Goal: Check status: Check status

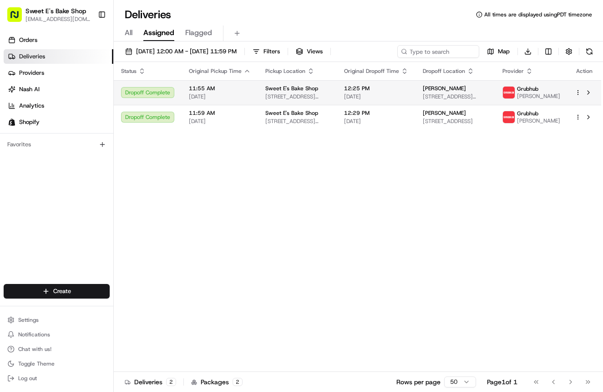
click at [416, 99] on td "12:25 PM [DATE]" at bounding box center [376, 92] width 79 height 25
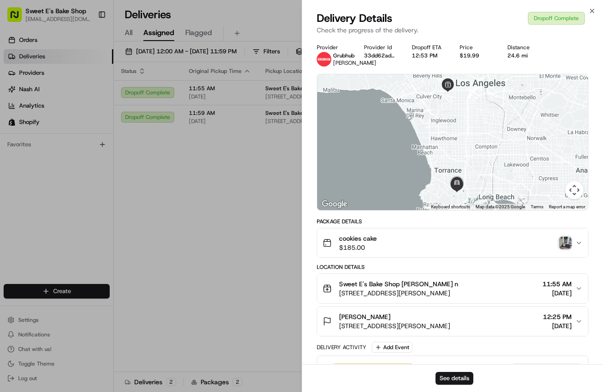
click at [430, 243] on img "button" at bounding box center [565, 242] width 13 height 13
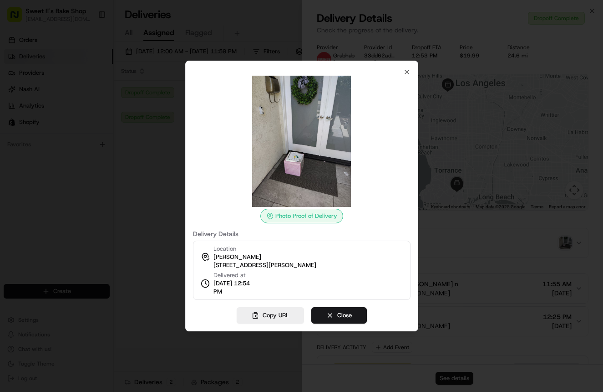
click at [412, 74] on div "Photo Proof of Delivery Delivery Details Location [PERSON_NAME] [STREET_ADDRESS…" at bounding box center [301, 196] width 233 height 270
click at [407, 72] on icon "button" at bounding box center [407, 72] width 4 height 4
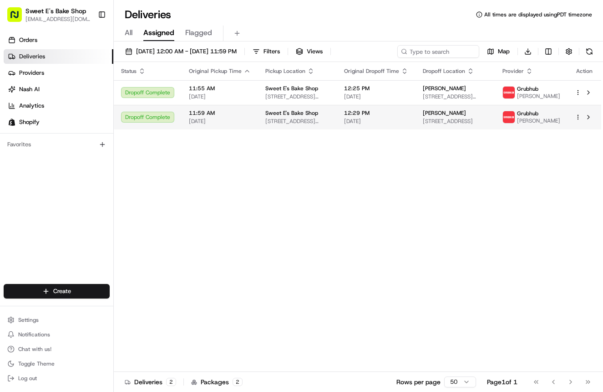
click at [210, 121] on span "[DATE]" at bounding box center [220, 120] width 62 height 7
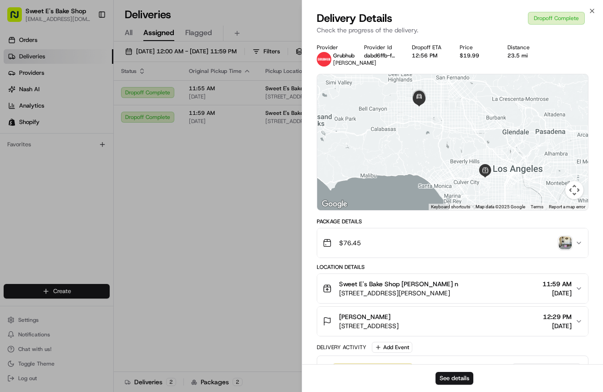
click at [430, 244] on img "button" at bounding box center [565, 242] width 13 height 13
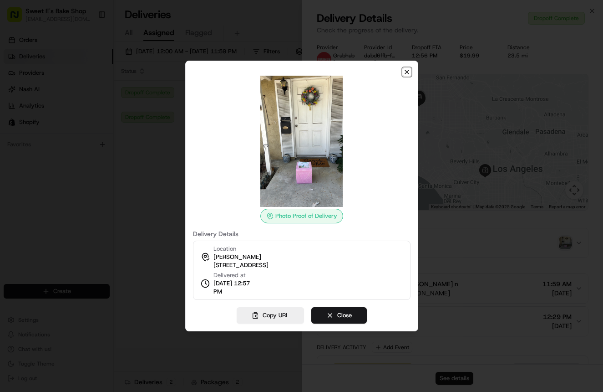
click at [405, 71] on icon "button" at bounding box center [407, 72] width 4 height 4
